Goal: Check status: Check status

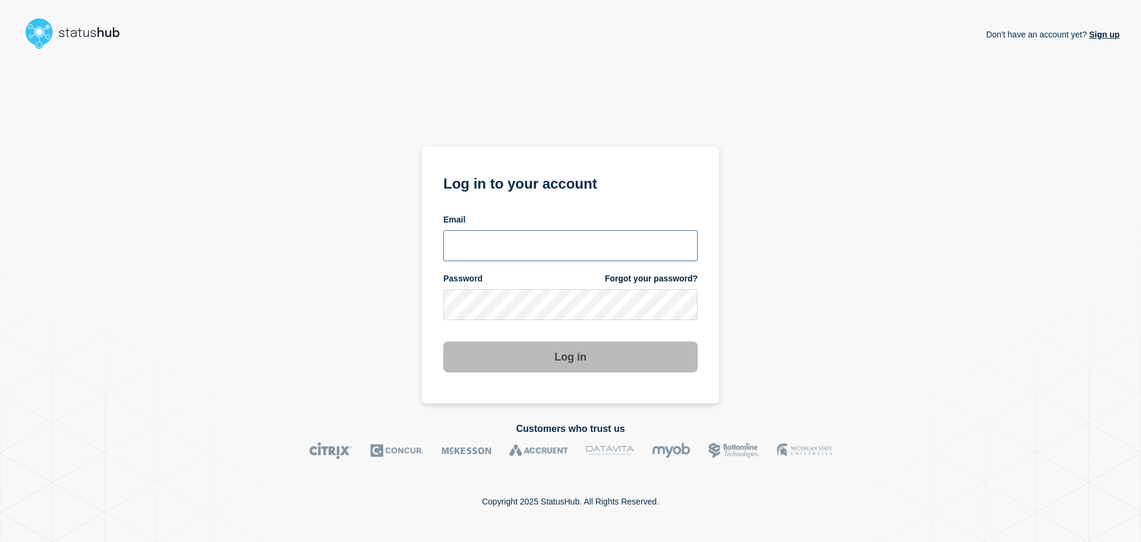
type input "ronnie.snow@conexon.us"
click at [541, 366] on button "Log in" at bounding box center [570, 356] width 254 height 31
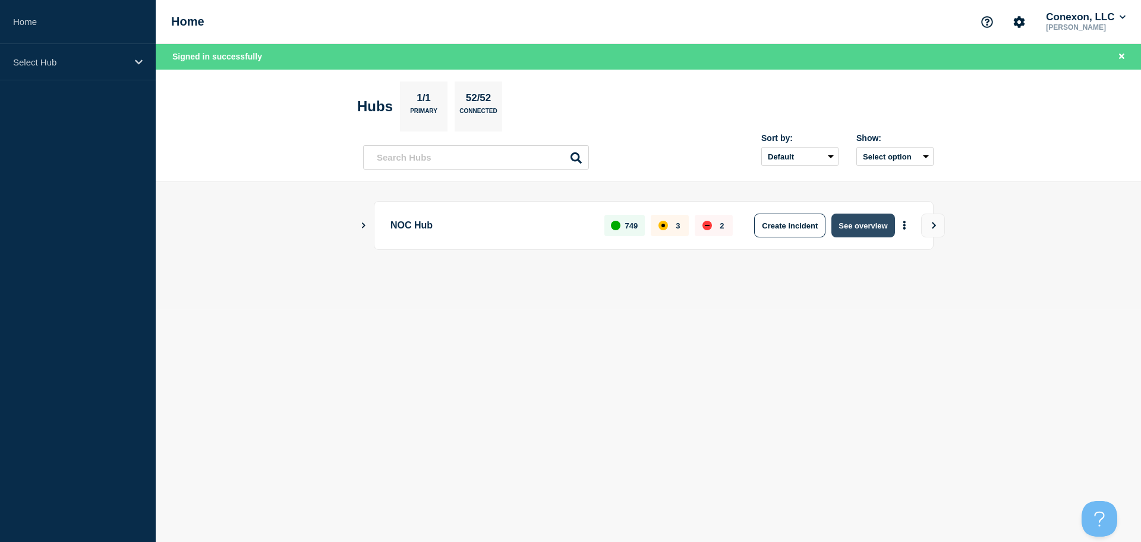
click at [855, 229] on button "See overview" at bounding box center [863, 225] width 63 height 24
